Goal: Transaction & Acquisition: Obtain resource

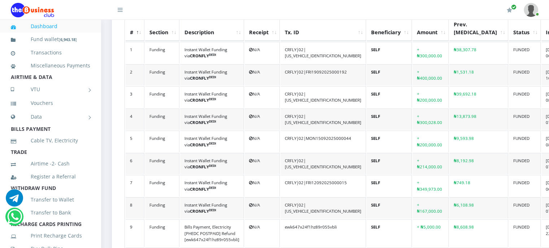
scroll to position [88, 0]
click at [53, 241] on link "Buy Bulk Pins" at bounding box center [50, 249] width 79 height 17
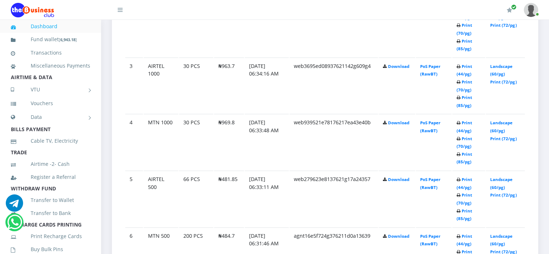
scroll to position [516, 0]
click at [501, 64] on link "Landscape (60/pg)" at bounding box center [501, 69] width 22 height 13
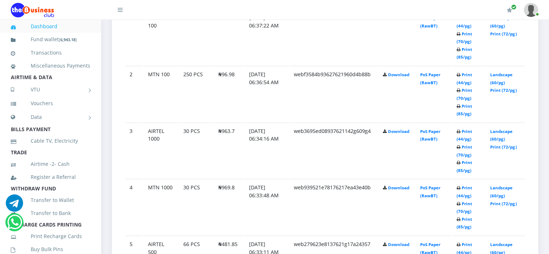
scroll to position [450, 0]
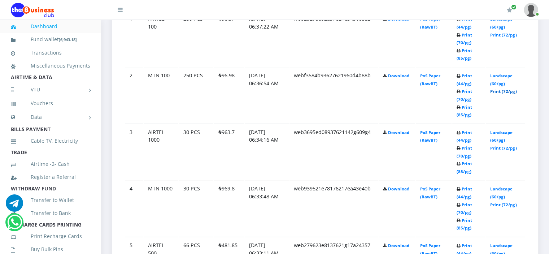
click at [497, 90] on link "Print (72/pg)" at bounding box center [503, 90] width 26 height 5
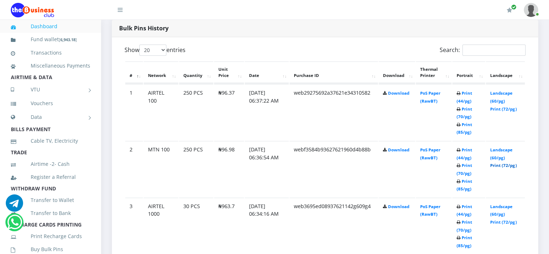
scroll to position [363, 0]
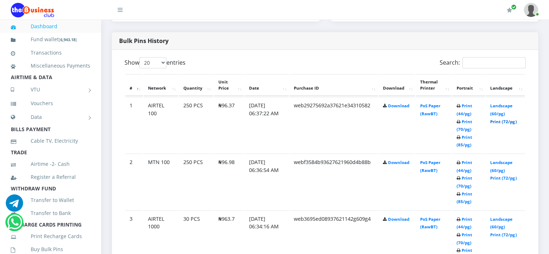
click at [495, 120] on link "Print (72/pg)" at bounding box center [503, 121] width 26 height 5
